Goal: Transaction & Acquisition: Purchase product/service

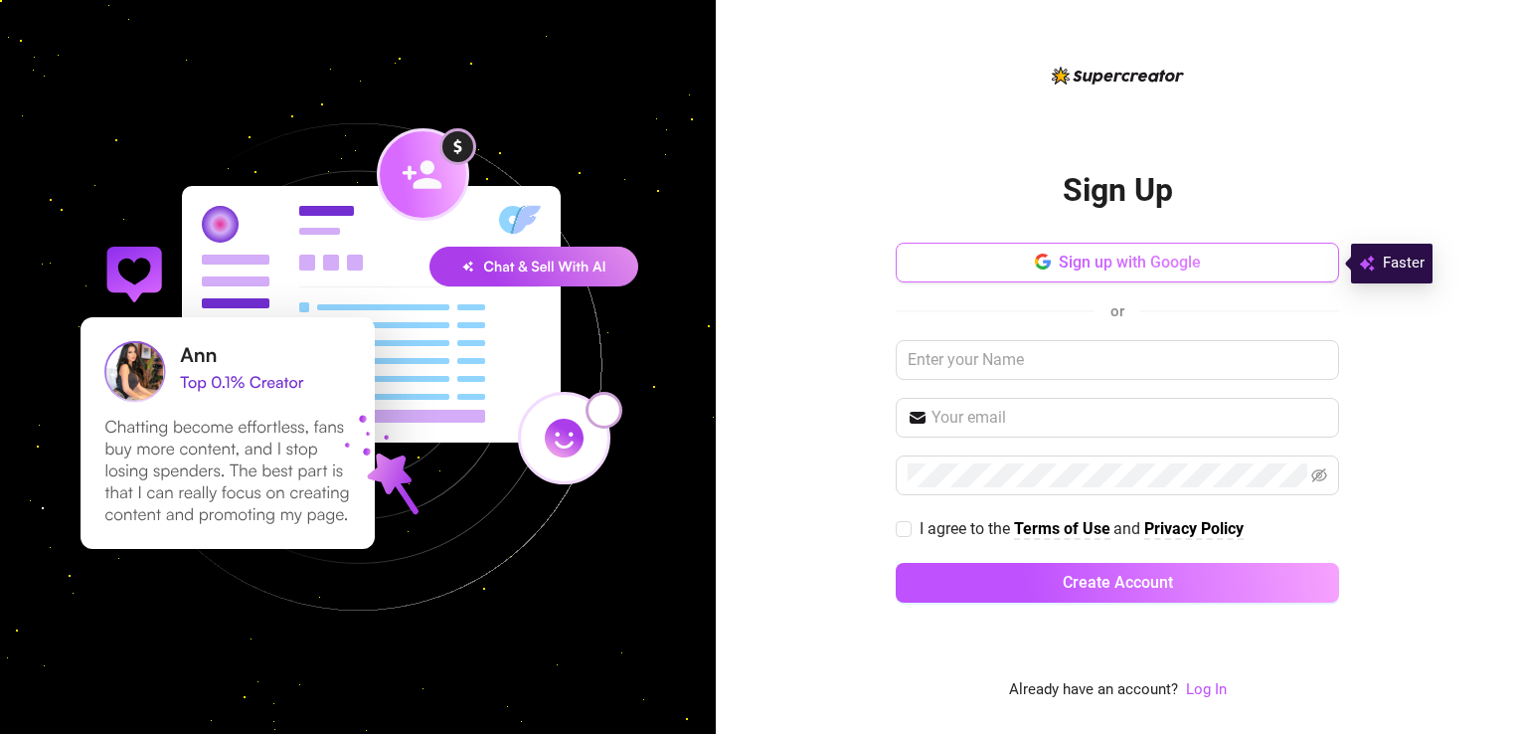
click at [1107, 260] on span "Sign up with Google" at bounding box center [1130, 261] width 142 height 19
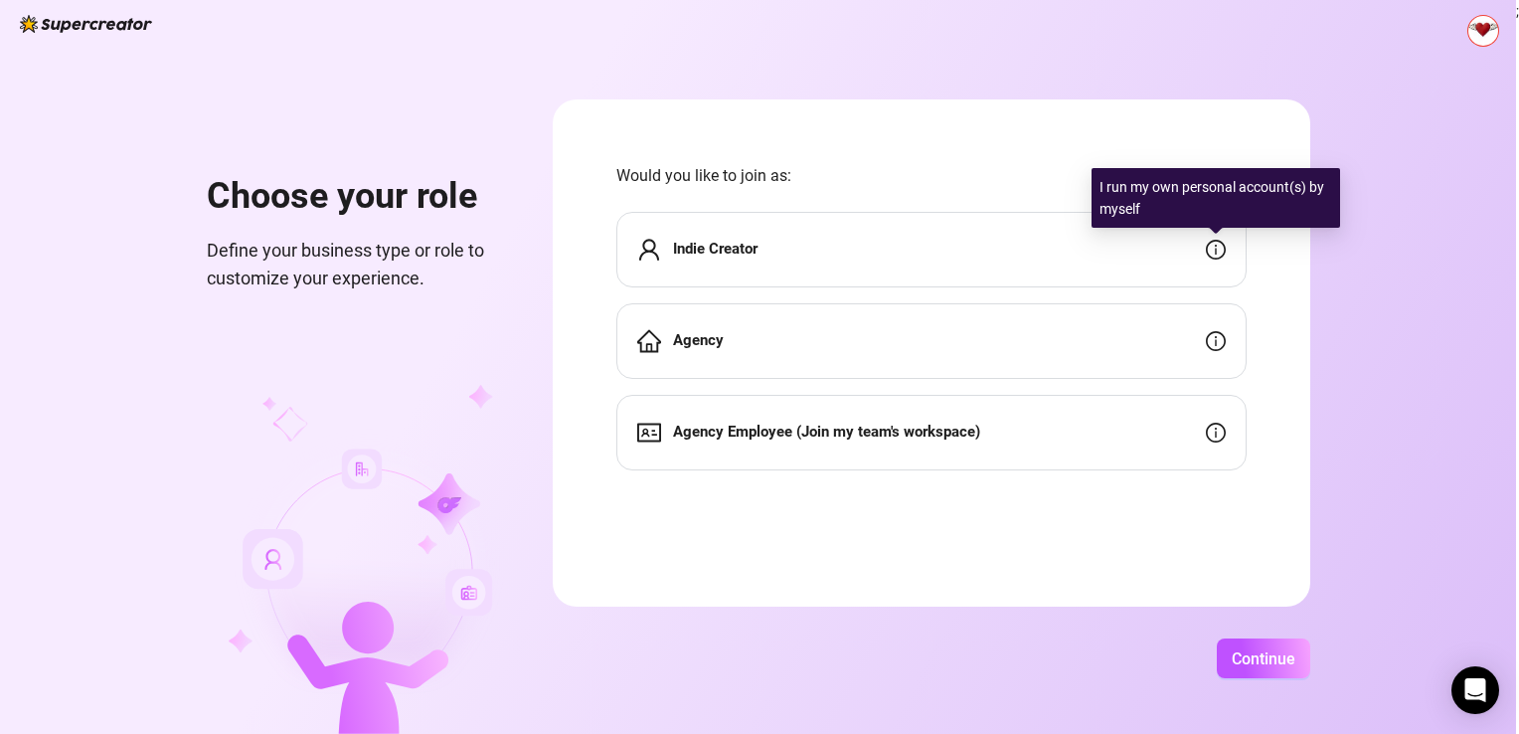
click at [1219, 253] on icon "info-circle" at bounding box center [1216, 250] width 20 height 20
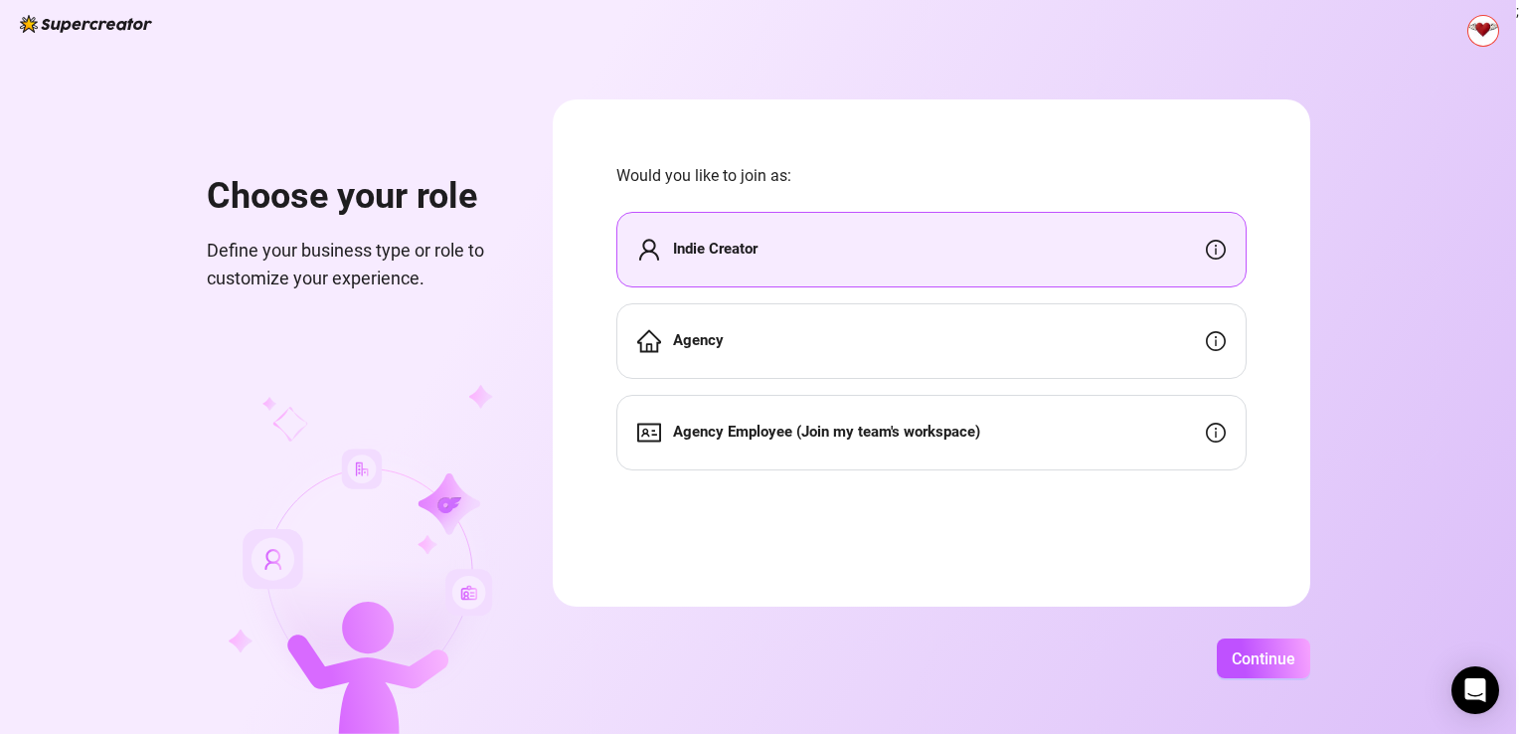
click at [886, 272] on div "Indie Creator" at bounding box center [931, 250] width 630 height 76
click at [1248, 650] on span "Continue" at bounding box center [1264, 658] width 64 height 19
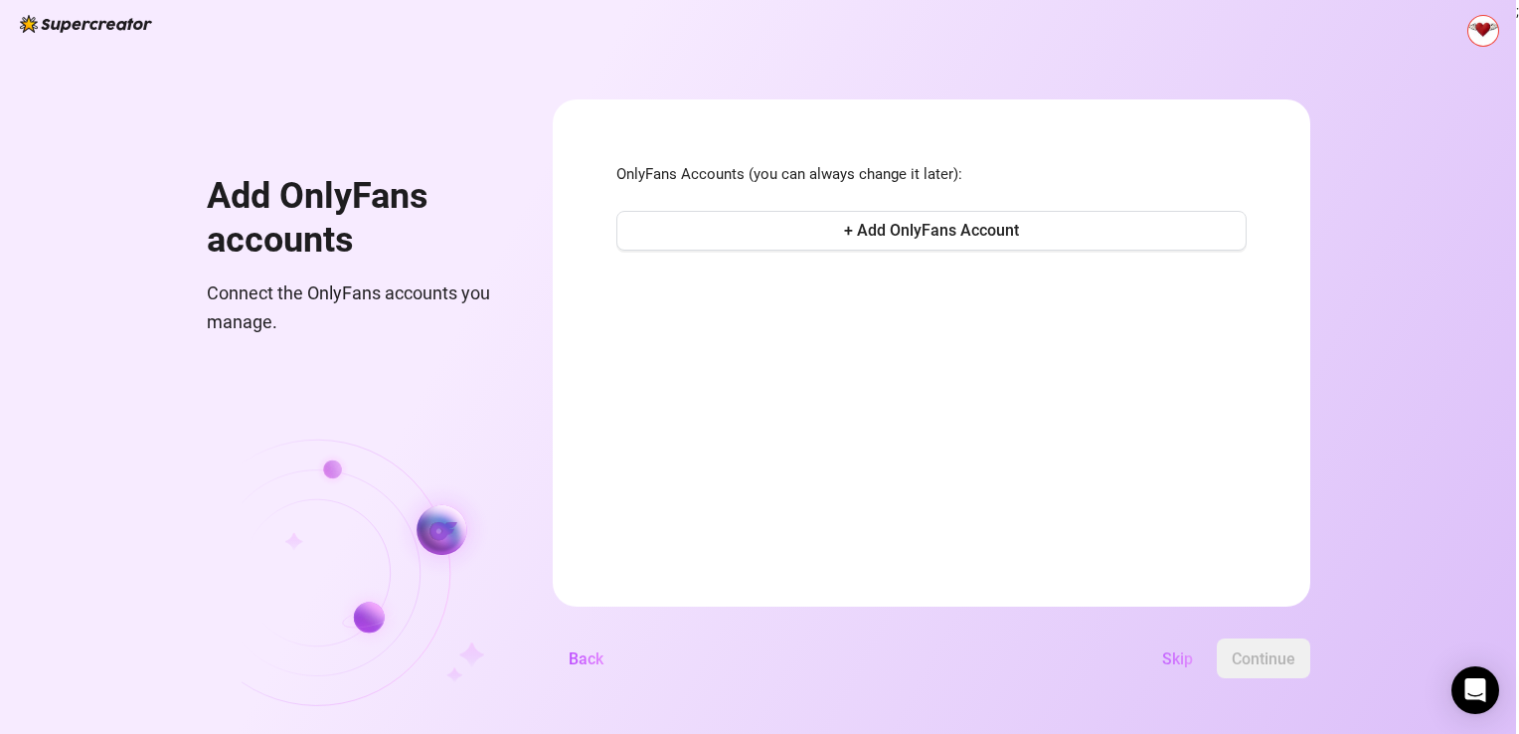
click at [1184, 642] on button "Skip" at bounding box center [1177, 658] width 63 height 40
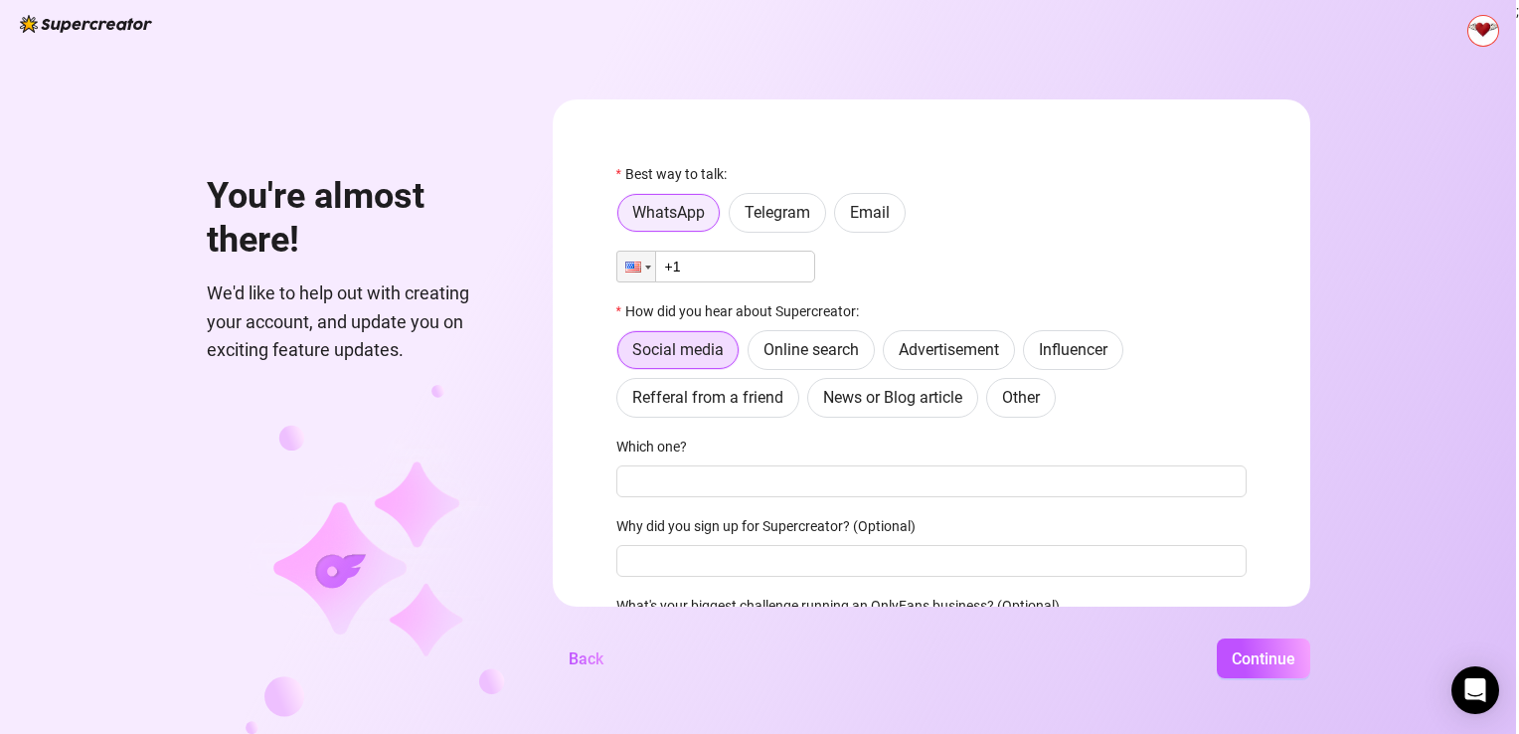
click at [632, 215] on span "WhatsApp" at bounding box center [668, 212] width 73 height 19
click at [623, 219] on input "WhatsApp" at bounding box center [623, 219] width 0 height 0
click at [688, 268] on input "+1" at bounding box center [715, 266] width 199 height 32
type input "[PHONE_NUMBER]"
click at [826, 348] on span "Online search" at bounding box center [810, 349] width 95 height 19
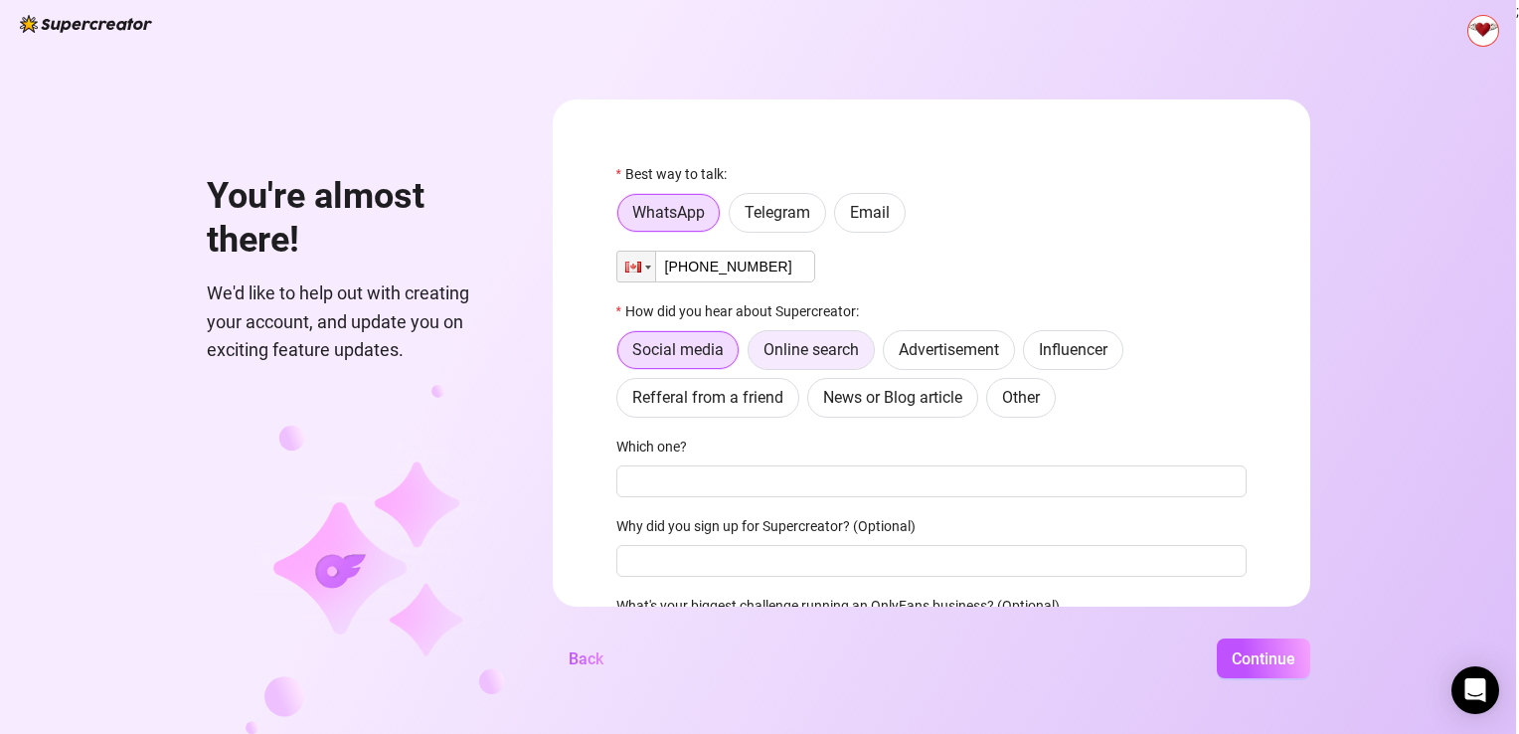
click at [753, 355] on input "Online search" at bounding box center [753, 355] width 0 height 0
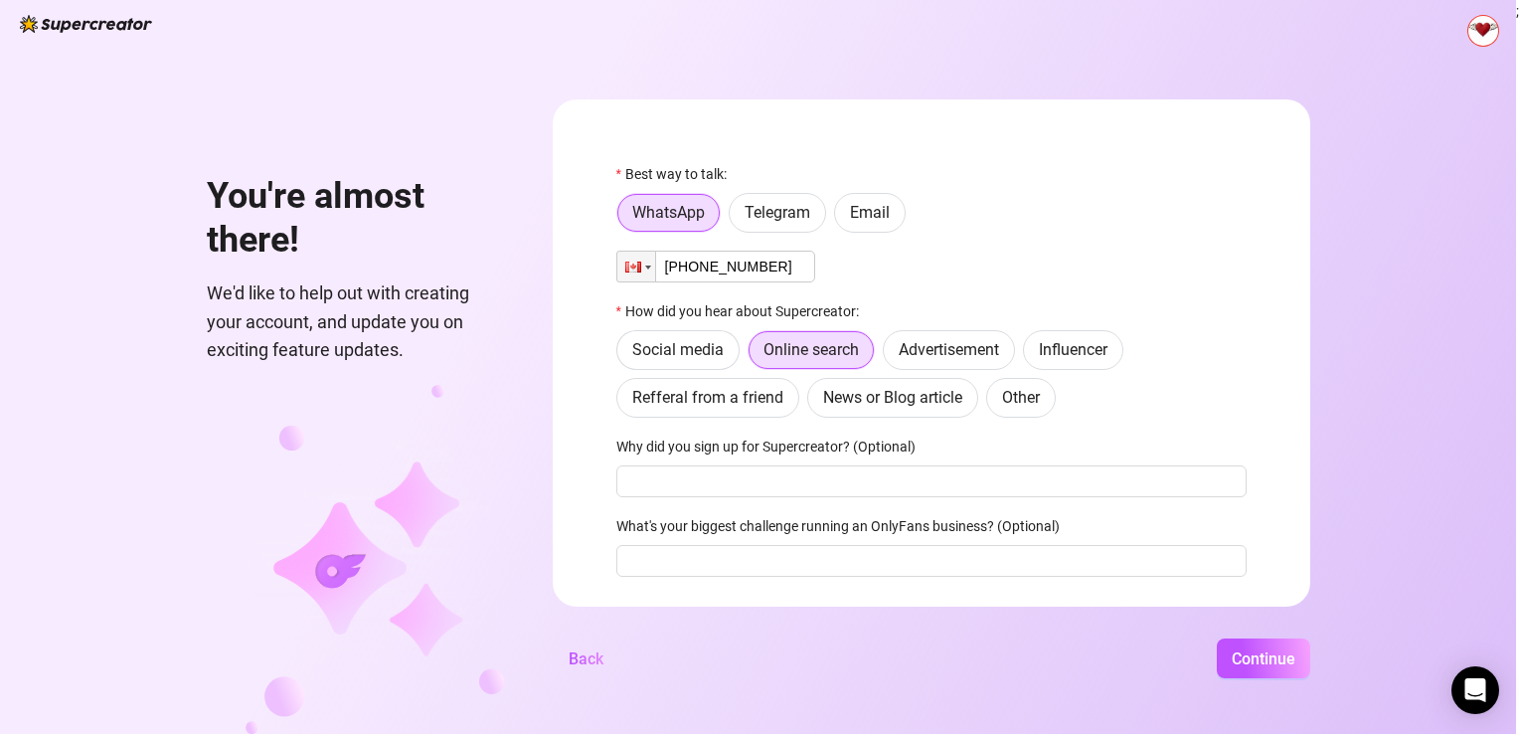
scroll to position [52, 0]
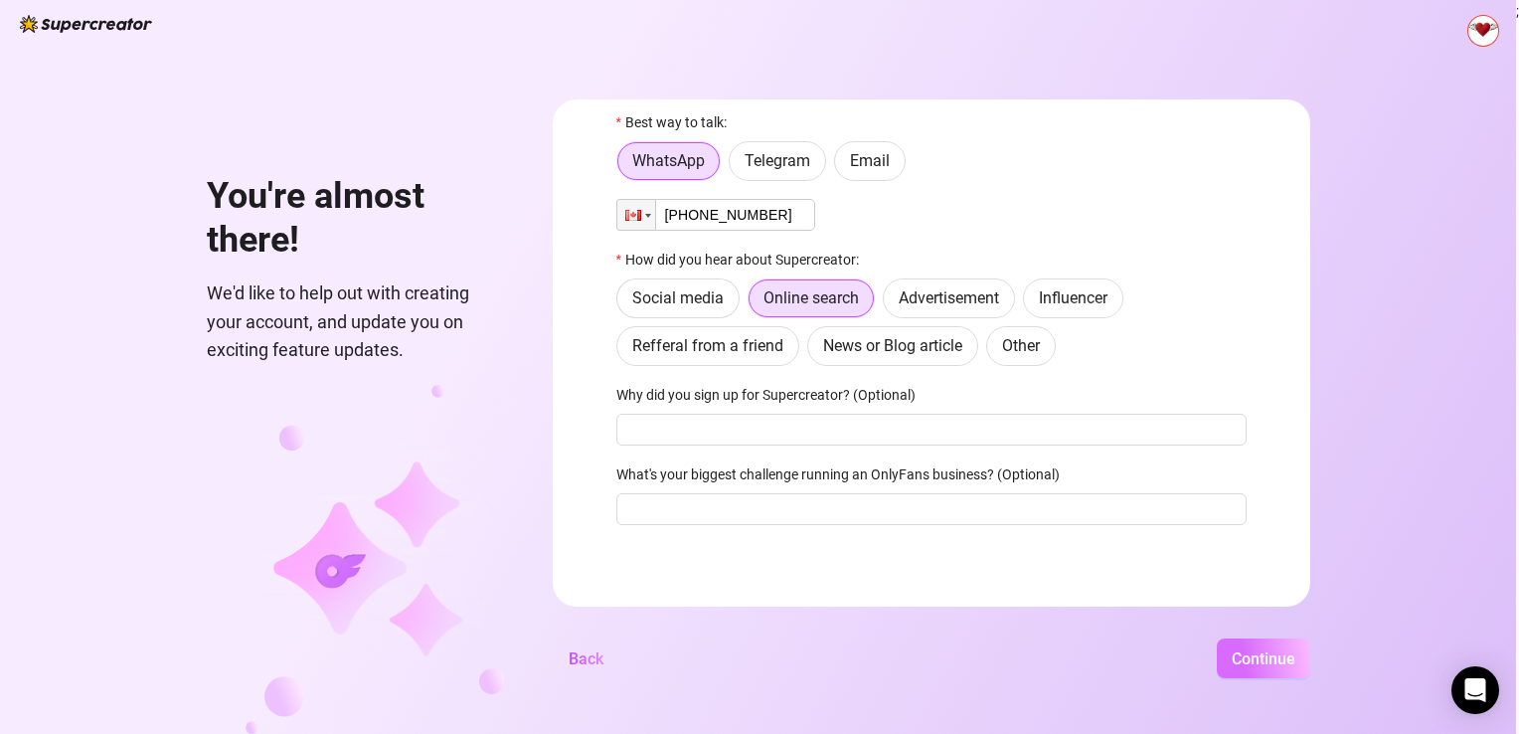
click at [1256, 651] on span "Continue" at bounding box center [1264, 658] width 64 height 19
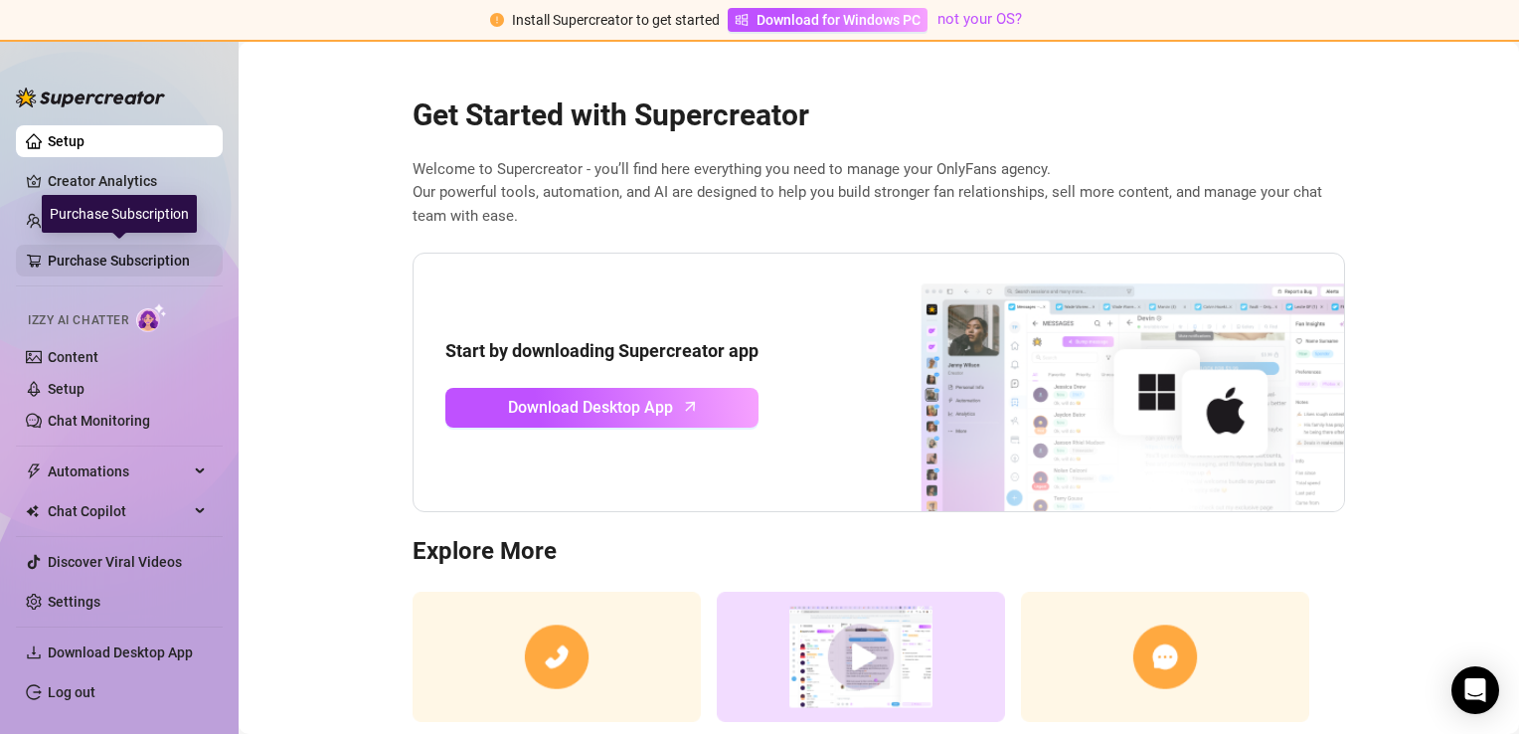
click at [112, 264] on link "Purchase Subscription" at bounding box center [127, 261] width 159 height 32
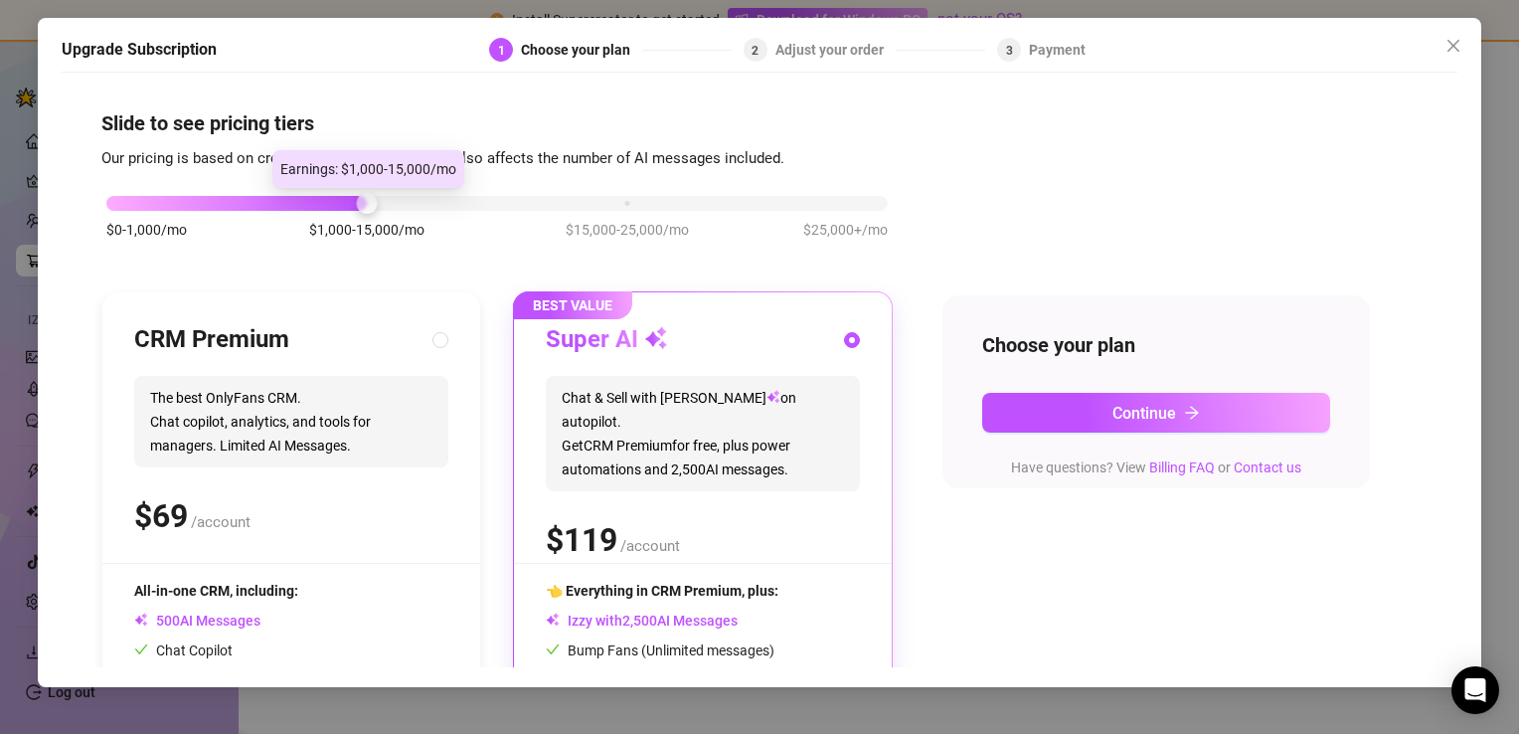
drag, startPoint x: 370, startPoint y: 205, endPoint x: 261, endPoint y: 205, distance: 108.3
click at [261, 204] on div "$0-1,000/mo $1,000-15,000/mo $15,000-25,000/mo $25,000+/mo" at bounding box center [496, 198] width 781 height 12
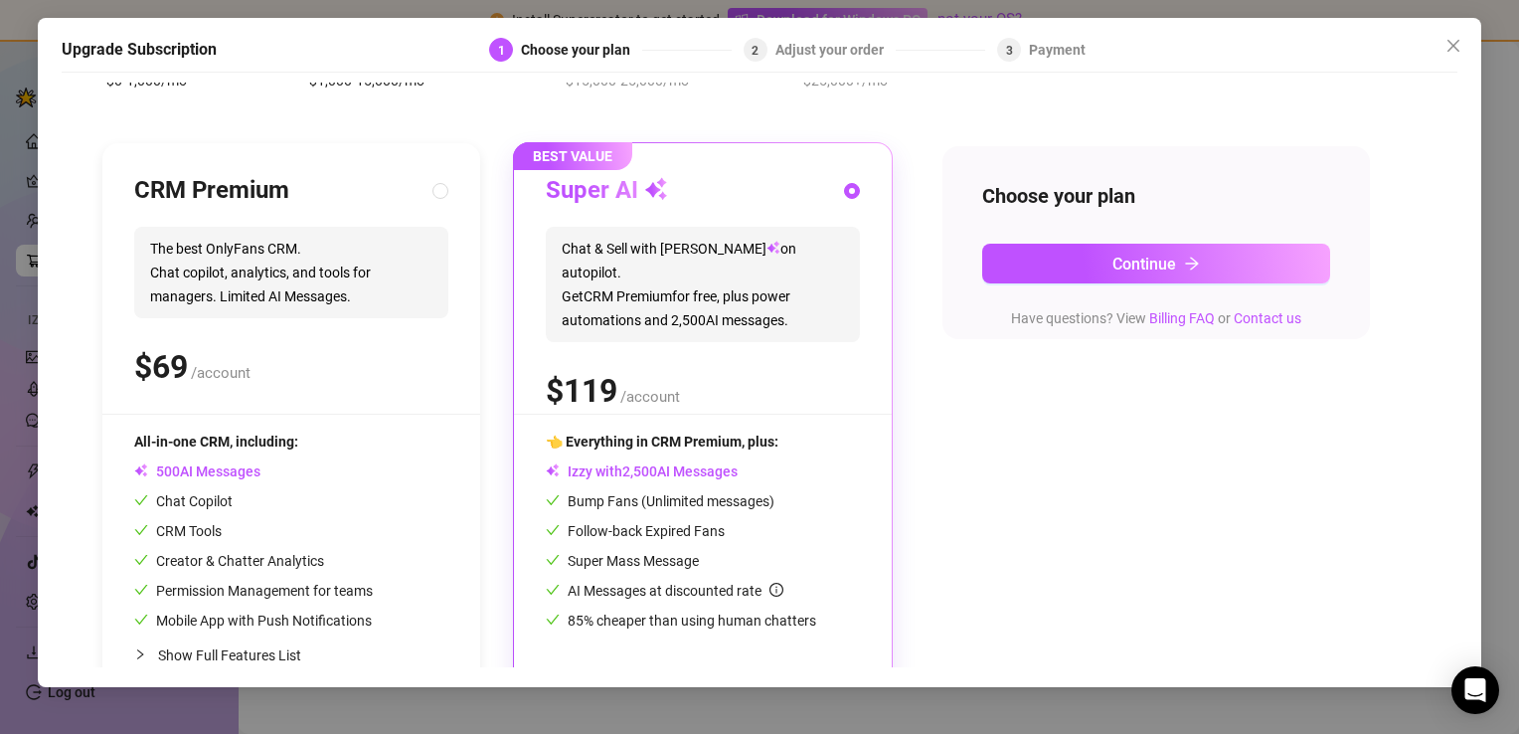
scroll to position [191, 0]
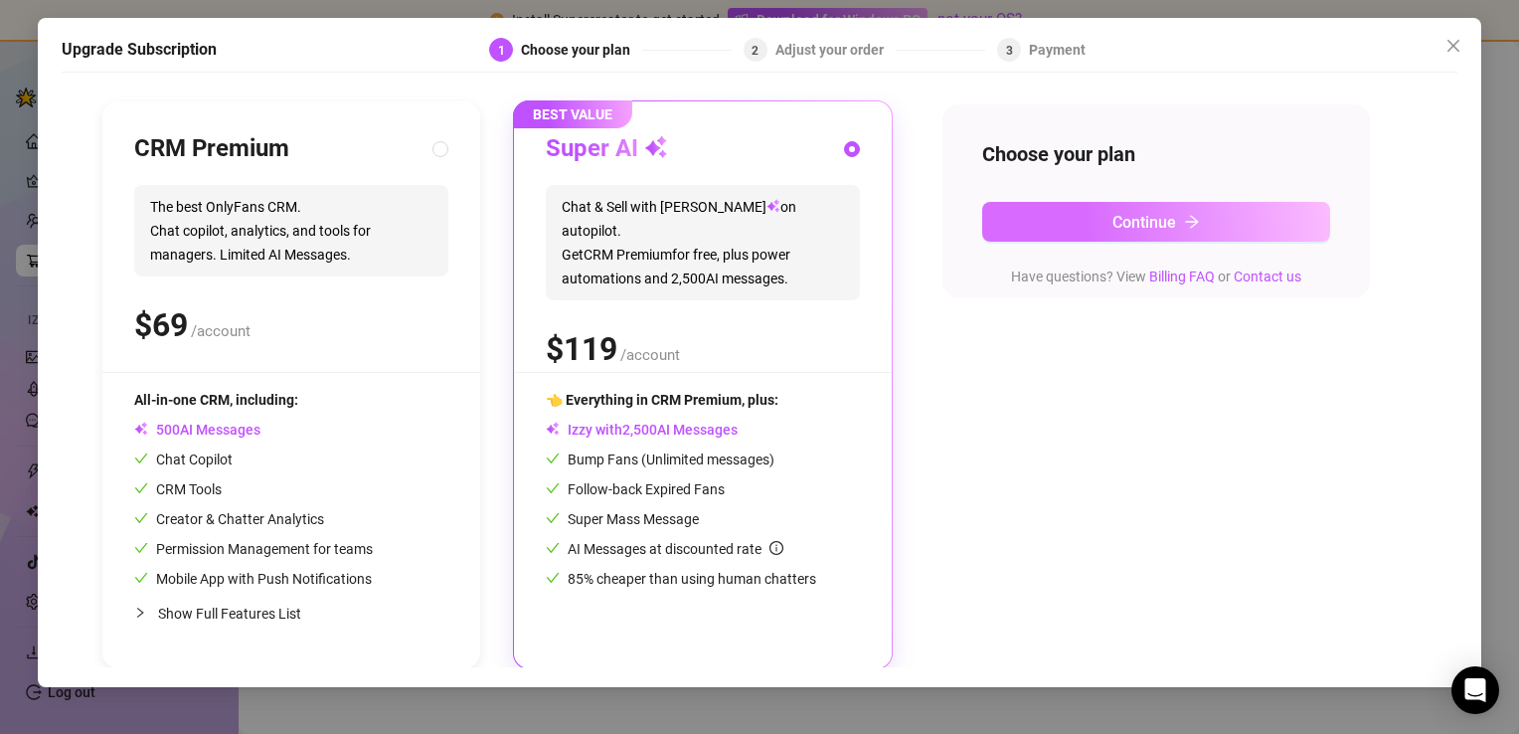
click at [1116, 213] on span "Continue" at bounding box center [1144, 222] width 64 height 19
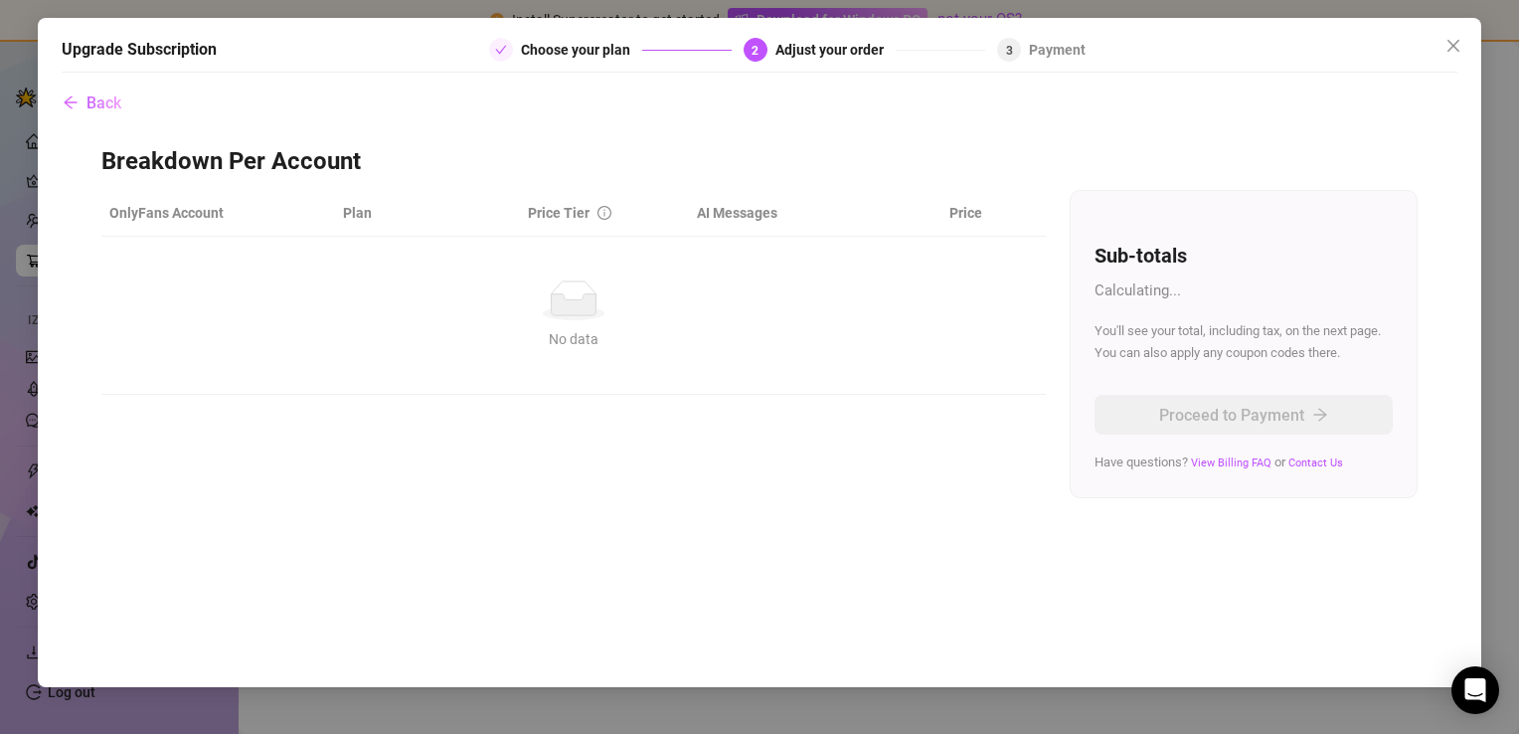
scroll to position [0, 0]
click at [1455, 46] on icon "close" at bounding box center [1453, 46] width 16 height 16
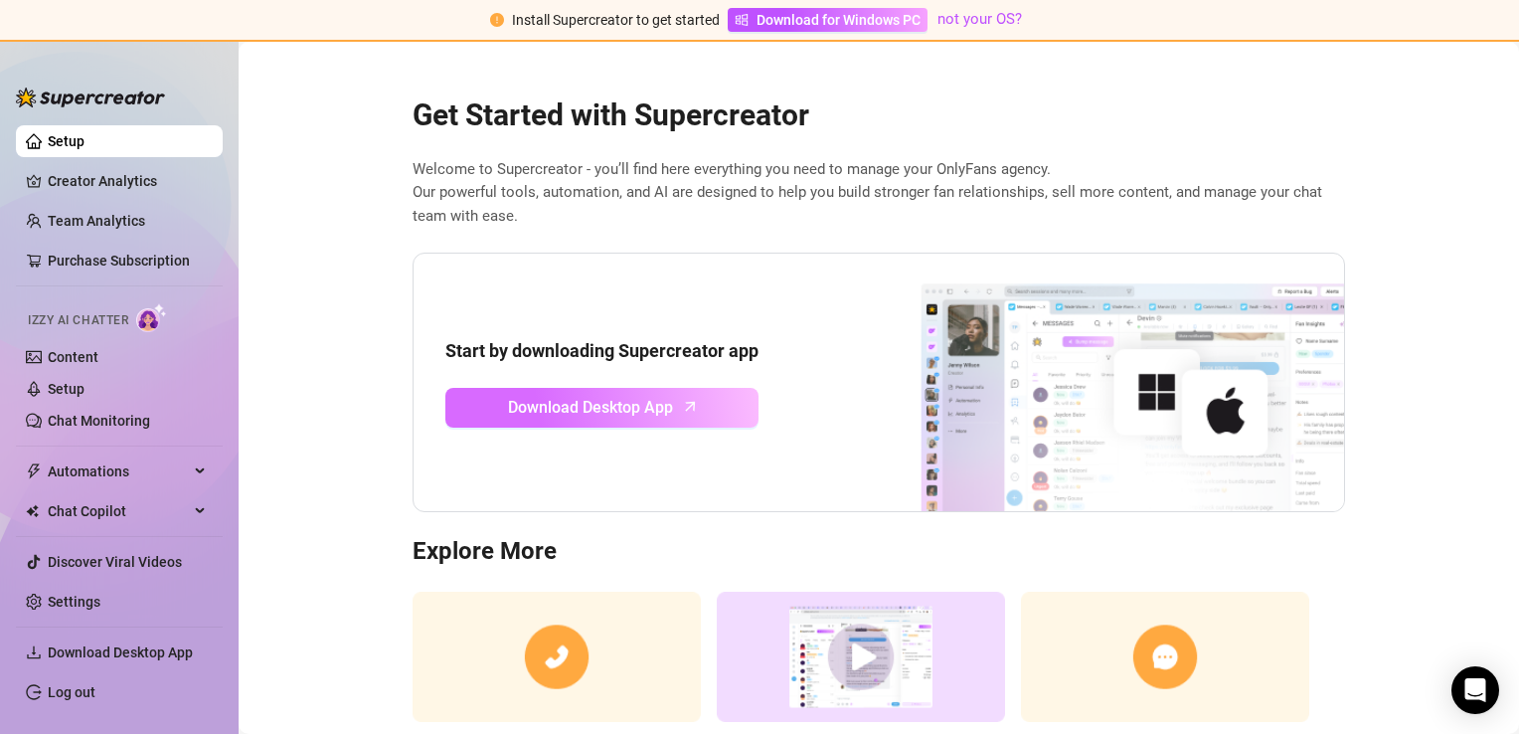
click at [572, 396] on span "Download Desktop App" at bounding box center [590, 407] width 165 height 25
